Goal: Information Seeking & Learning: Understand process/instructions

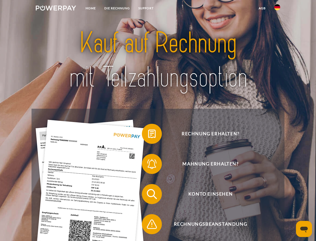
click at [56, 9] on img at bounding box center [56, 8] width 40 height 5
click at [278, 9] on img at bounding box center [278, 7] width 6 height 6
click at [262, 8] on link "agb" at bounding box center [263, 8] width 16 height 9
click at [148, 135] on span at bounding box center [144, 133] width 25 height 25
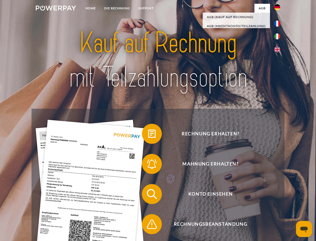
click at [148, 165] on span at bounding box center [144, 163] width 25 height 25
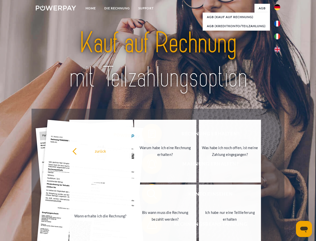
click at [148, 195] on link "Bis wann muss die Rechnung bezahlt werden?" at bounding box center [165, 215] width 62 height 63
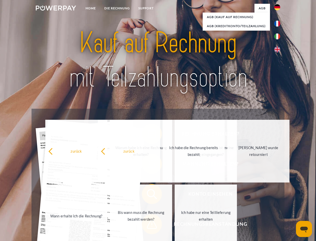
click at [148, 225] on span at bounding box center [144, 223] width 25 height 25
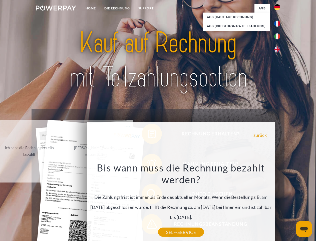
click at [304, 229] on icon "Messaging-Fenster öffnen" at bounding box center [305, 229] width 8 height 6
